Goal: Task Accomplishment & Management: Manage account settings

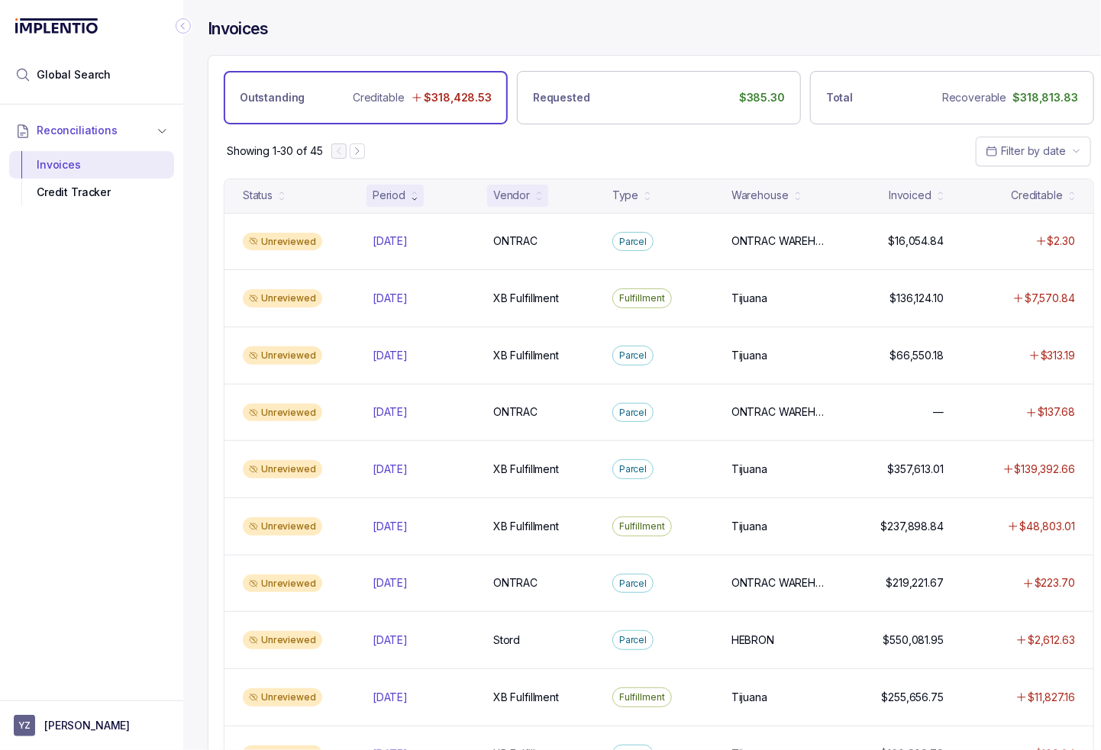
drag, startPoint x: 570, startPoint y: 155, endPoint x: 528, endPoint y: 190, distance: 55.3
click at [571, 155] on div "Showing 1-30 of 45 Filter by date" at bounding box center [658, 150] width 901 height 53
click at [95, 717] on button "YZ [PERSON_NAME]" at bounding box center [92, 725] width 156 height 21
click at [79, 686] on p "Logout" at bounding box center [100, 693] width 127 height 15
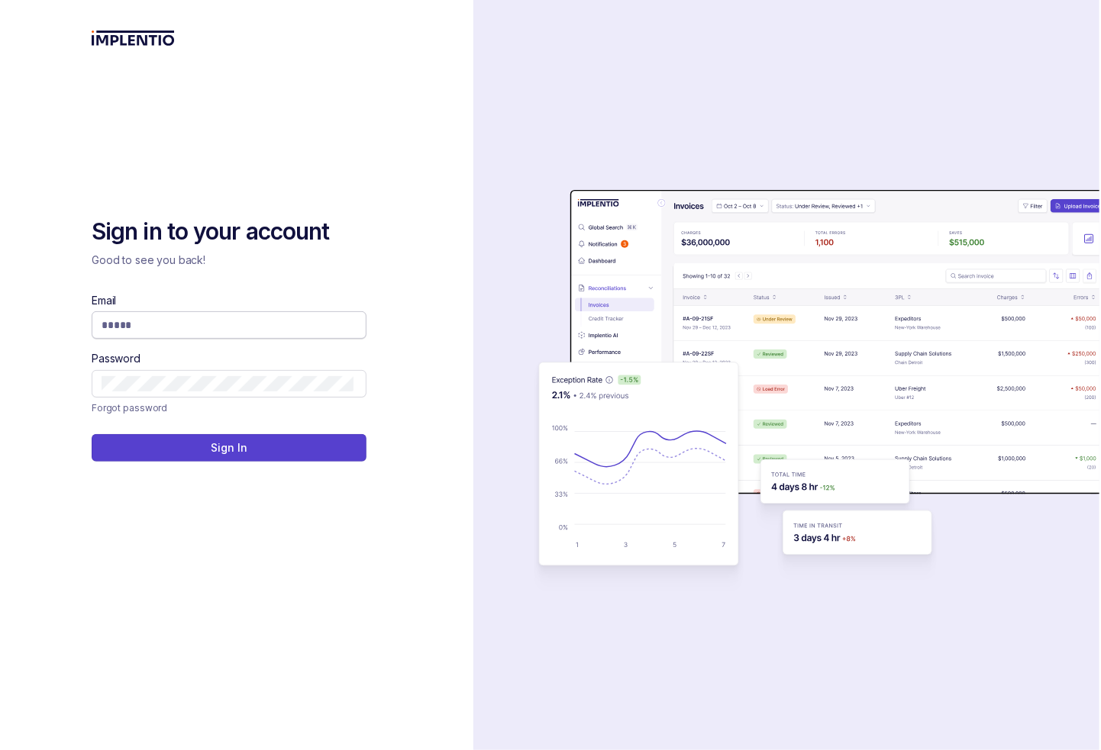
click at [165, 329] on input "Email" at bounding box center [228, 325] width 252 height 15
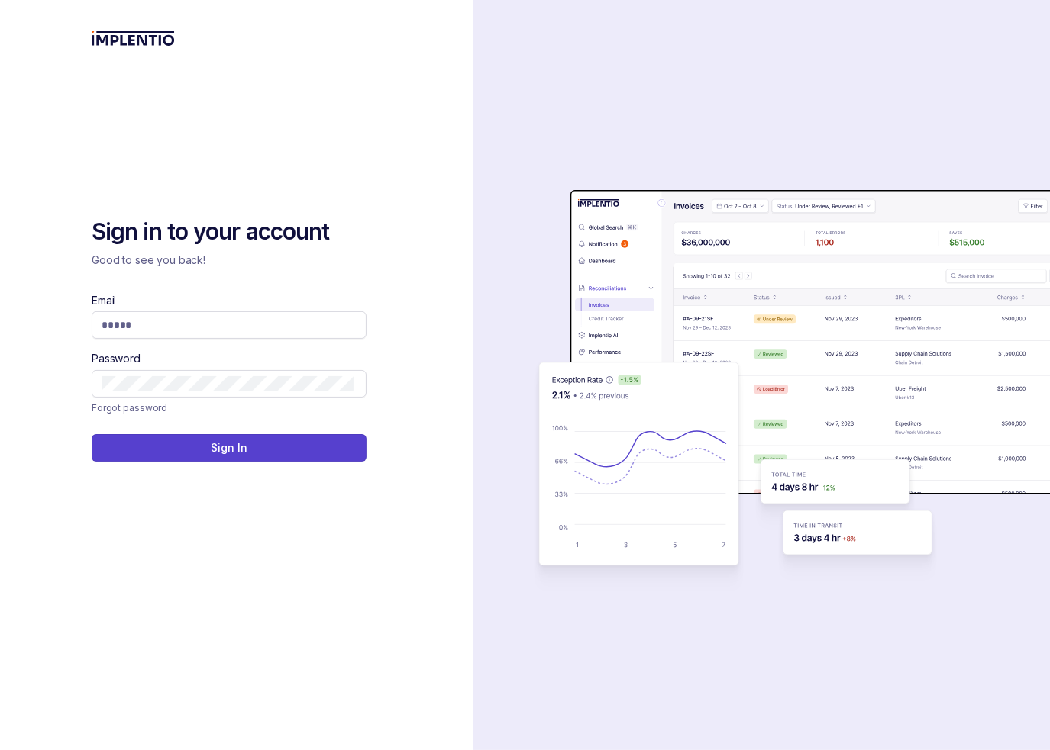
click at [192, 659] on div "Sign in to your account Good to see you back! Email Password Forgot password Si…" at bounding box center [237, 468] width 290 height 503
click at [244, 621] on div "Sign in to your account Good to see you back! Email Password Forgot password Si…" at bounding box center [237, 468] width 290 height 503
